Goal: Task Accomplishment & Management: Manage account settings

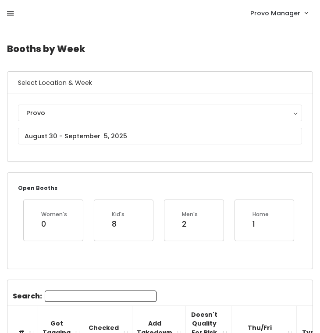
click at [11, 18] on link at bounding box center [10, 13] width 7 height 18
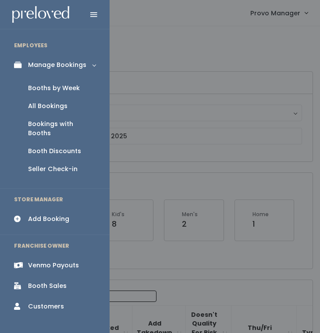
click at [46, 147] on div "Booth Discounts" at bounding box center [54, 151] width 53 height 9
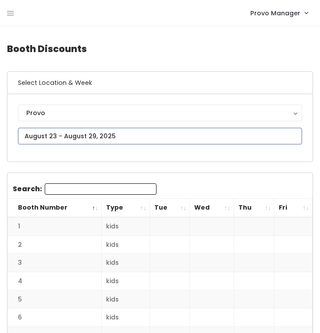
click at [82, 133] on input "text" at bounding box center [160, 136] width 284 height 17
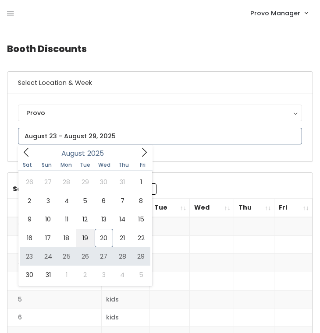
type input "[DATE] to [DATE]"
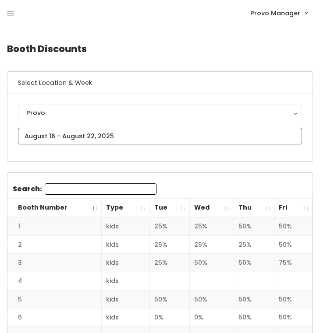
click at [167, 137] on input "text" at bounding box center [160, 136] width 284 height 17
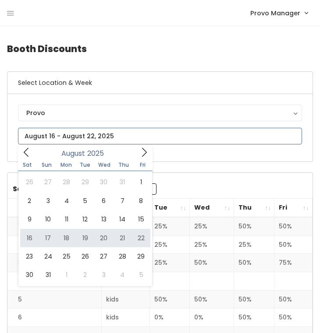
type input "[DATE] to [DATE]"
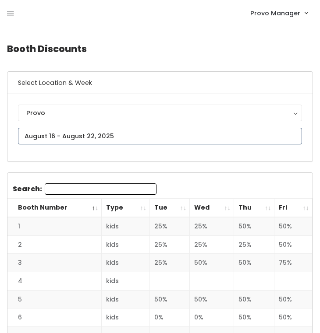
click at [80, 135] on input "text" at bounding box center [160, 136] width 284 height 17
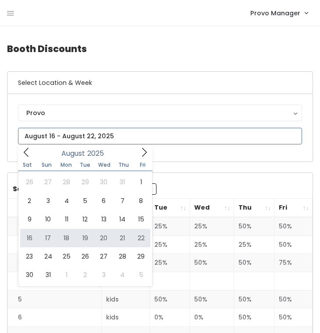
type input "August 16 to August 22"
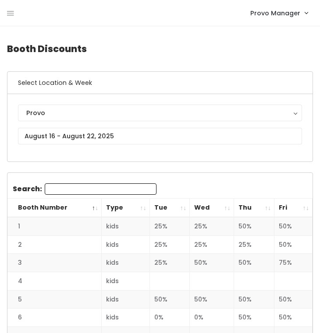
click at [223, 205] on th "Wed" at bounding box center [212, 208] width 44 height 19
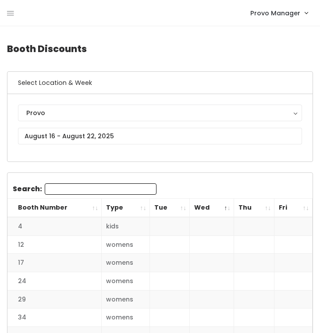
click at [264, 207] on th "Thu" at bounding box center [253, 208] width 41 height 19
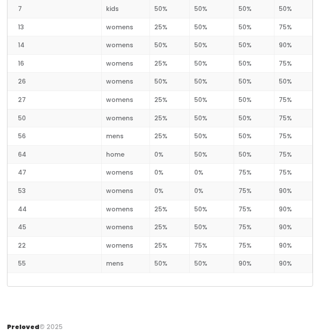
scroll to position [1133, 0]
